Goal: Check status: Check status

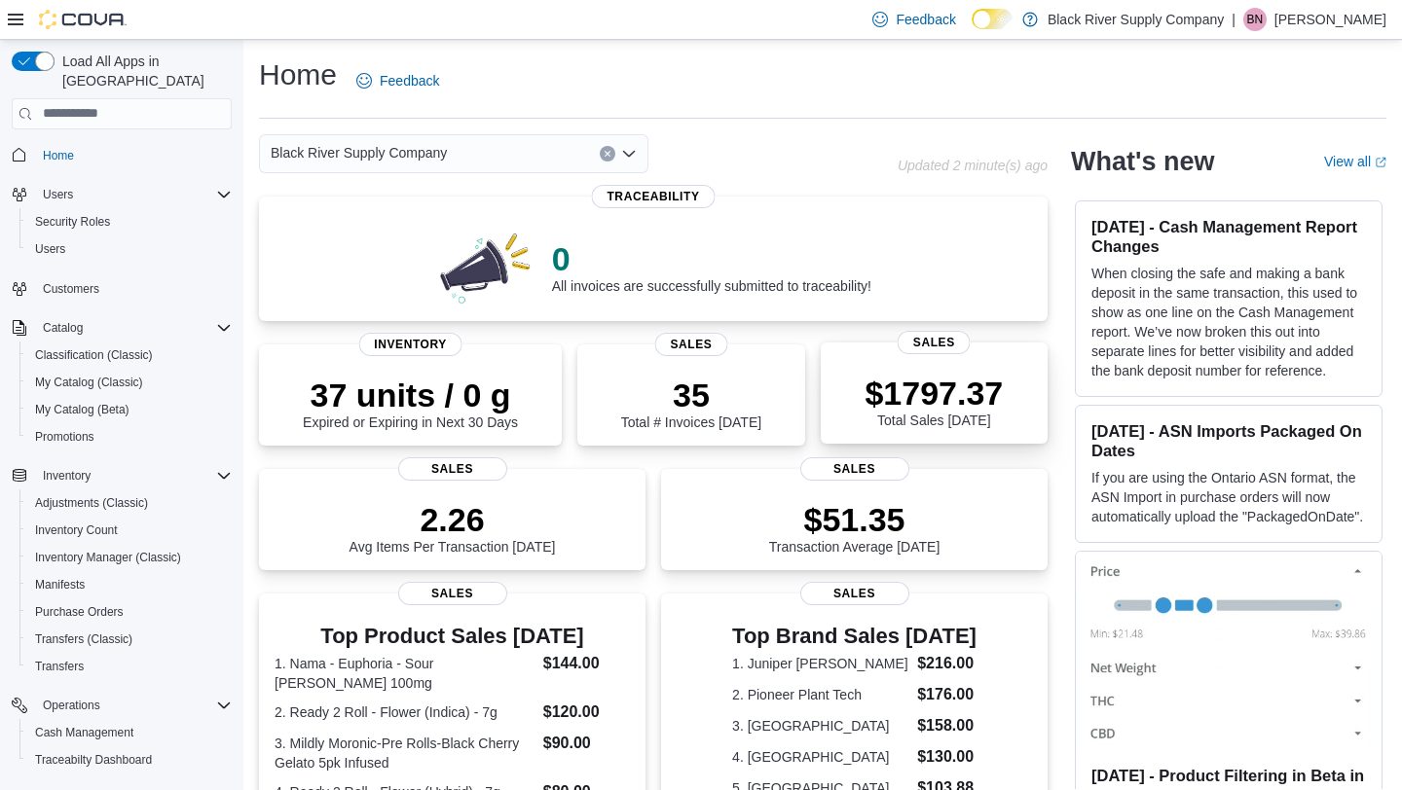
click at [943, 398] on p "$1797.37" at bounding box center [933, 393] width 138 height 39
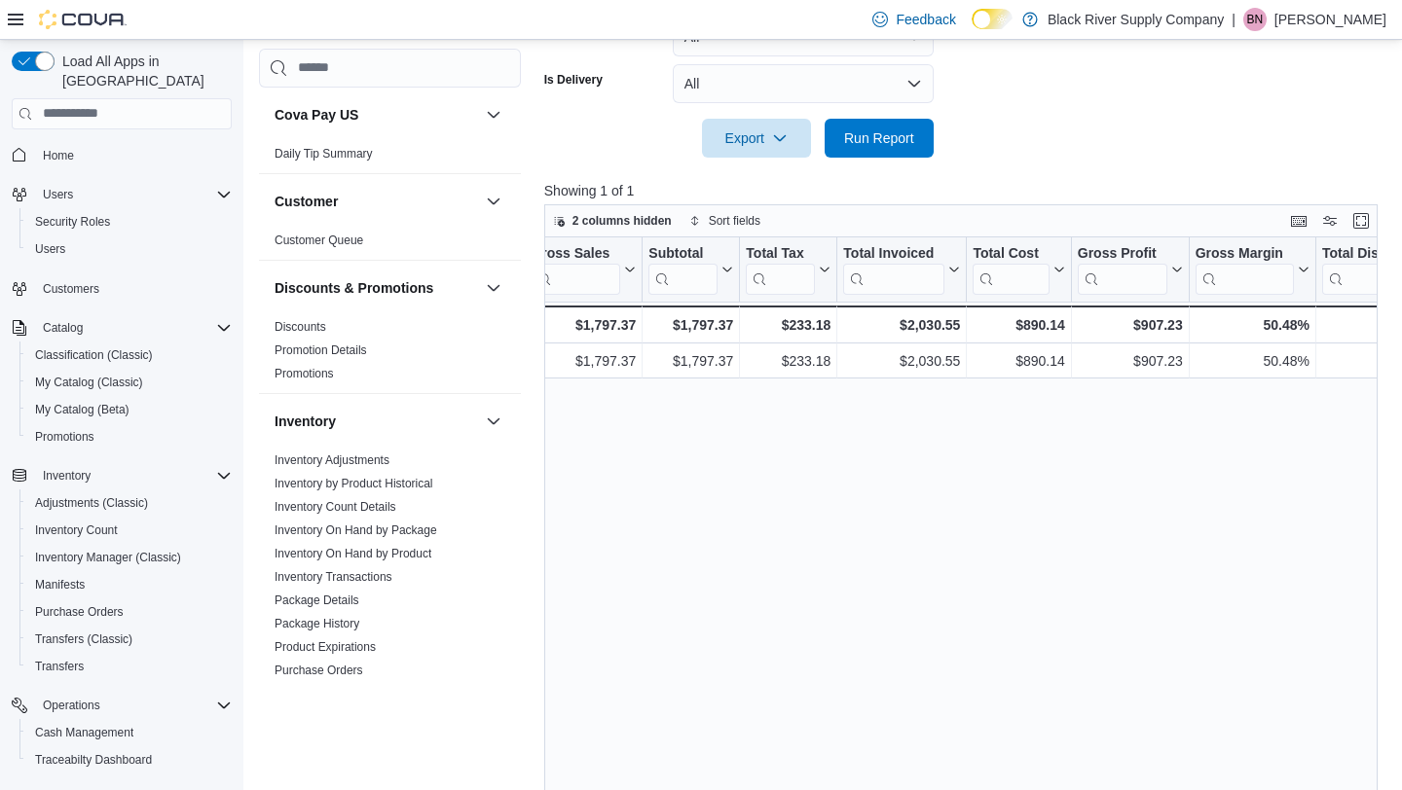
scroll to position [0, 615]
